Goal: Navigation & Orientation: Find specific page/section

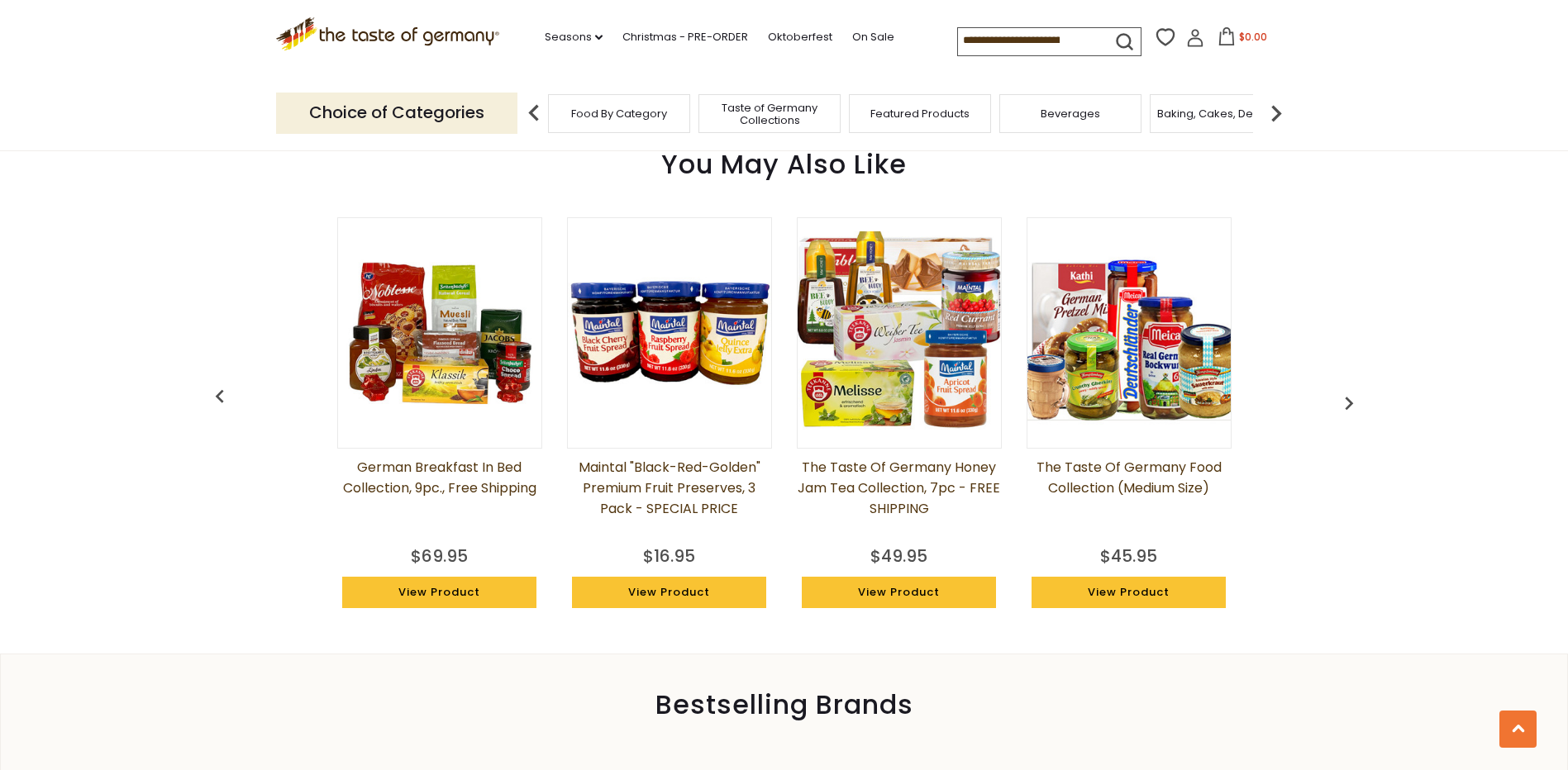
scroll to position [1303, 0]
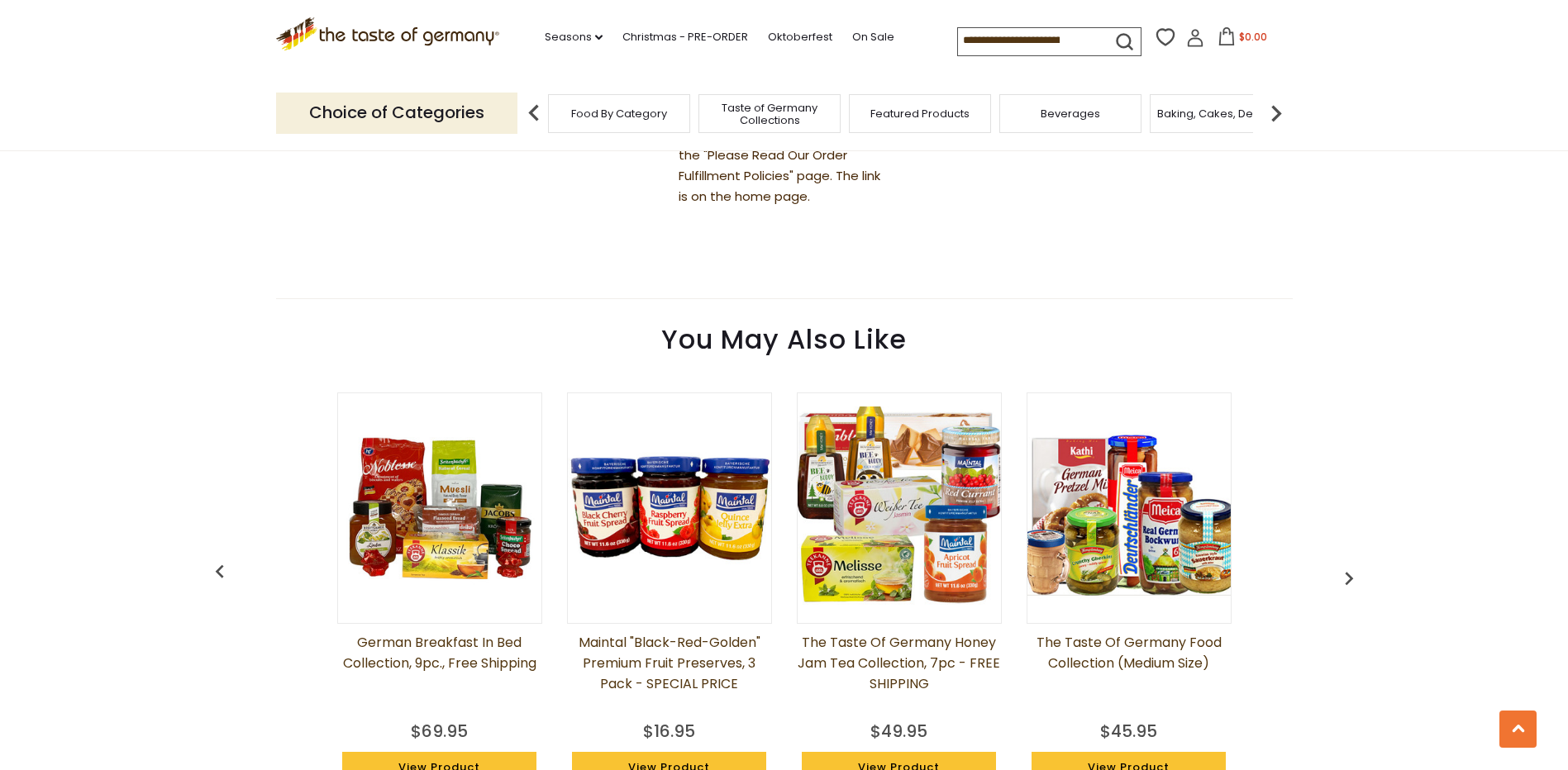
scroll to position [1323, 0]
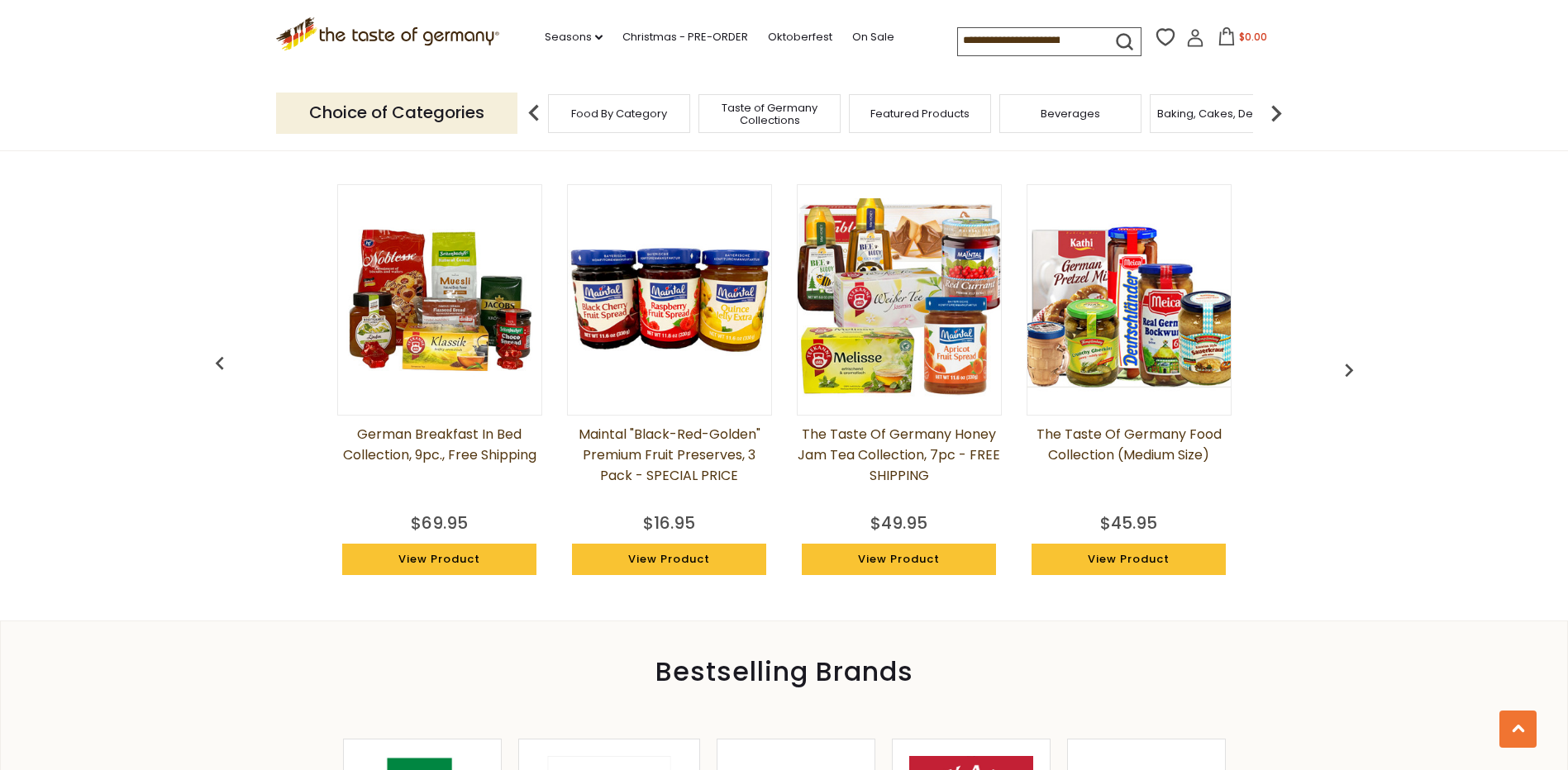
click at [607, 122] on div "Food By Category" at bounding box center [618, 114] width 142 height 39
click at [785, 115] on span "Taste of Germany Collections" at bounding box center [761, 114] width 132 height 24
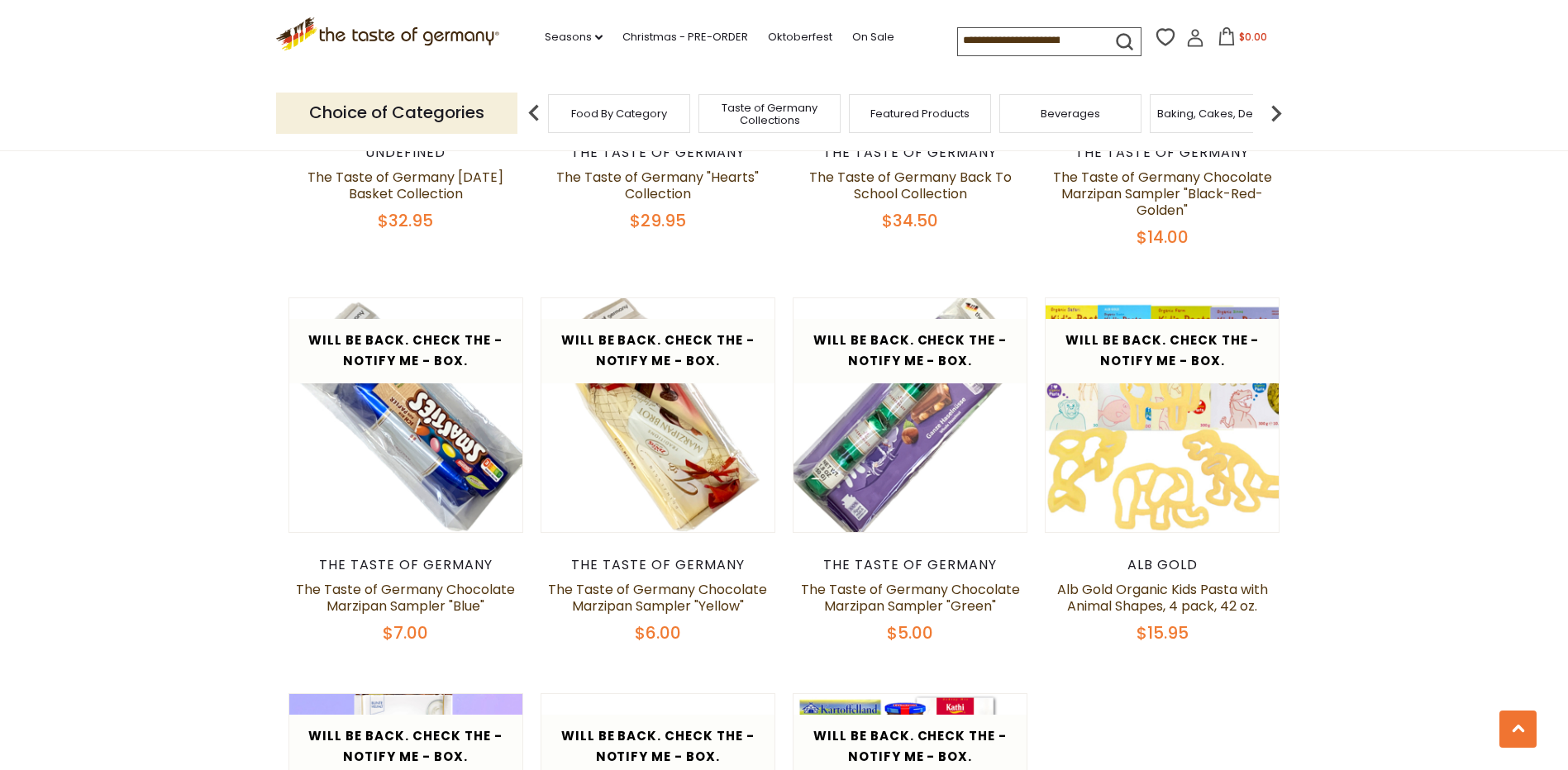
scroll to position [3223, 0]
